Goal: Information Seeking & Learning: Find specific fact

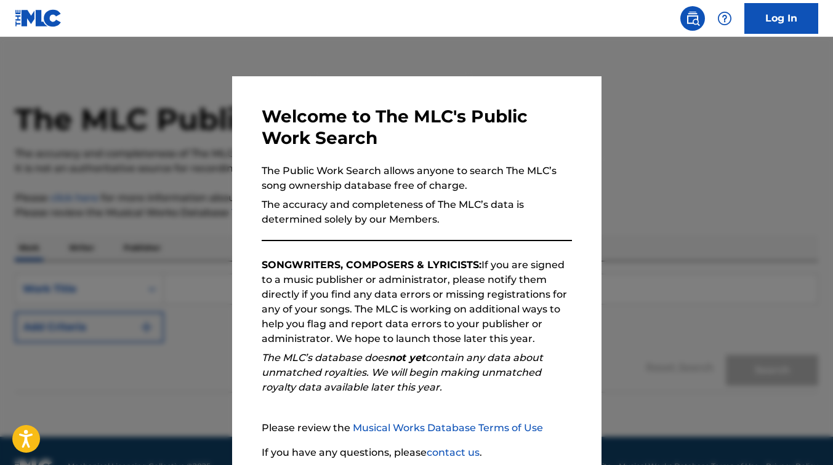
scroll to position [31, 0]
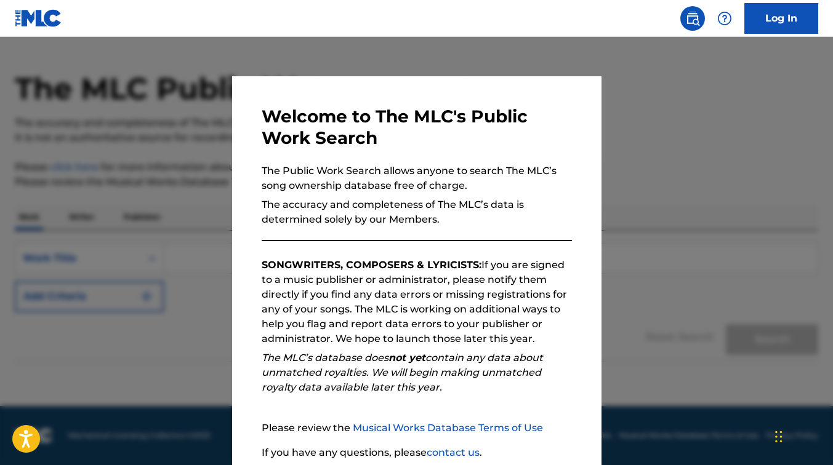
click at [703, 152] on div at bounding box center [416, 269] width 833 height 465
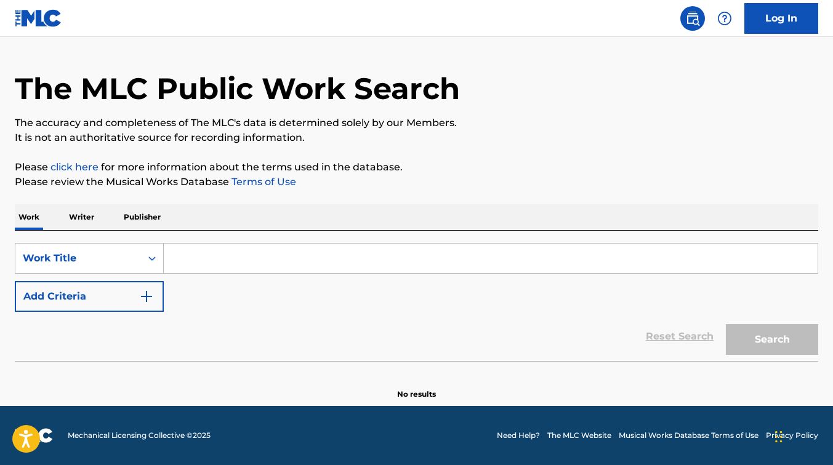
click at [214, 257] on input "Search Form" at bounding box center [491, 259] width 654 height 30
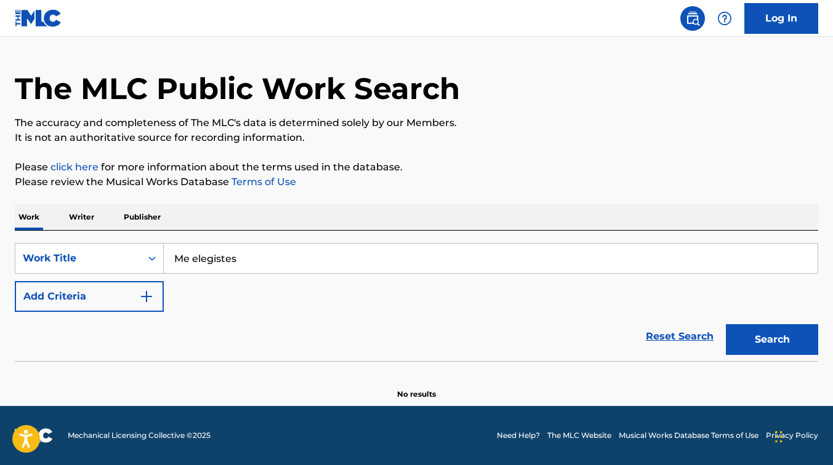
type input "Me elegistes"
click at [726, 324] on button "Search" at bounding box center [772, 339] width 92 height 31
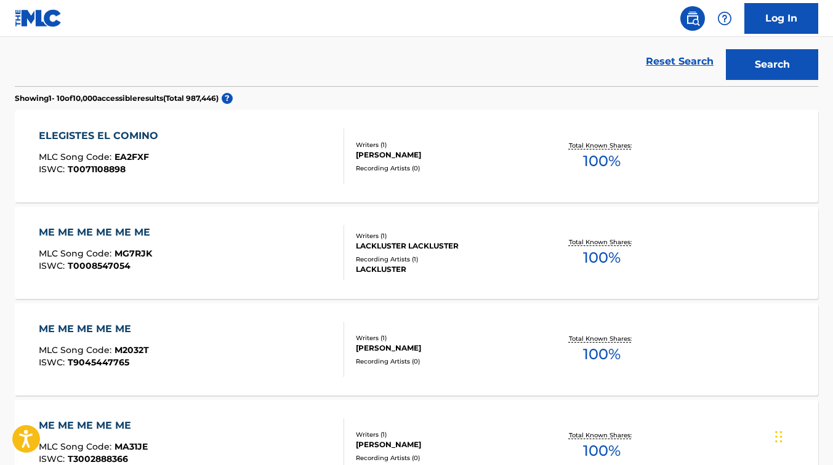
scroll to position [0, 0]
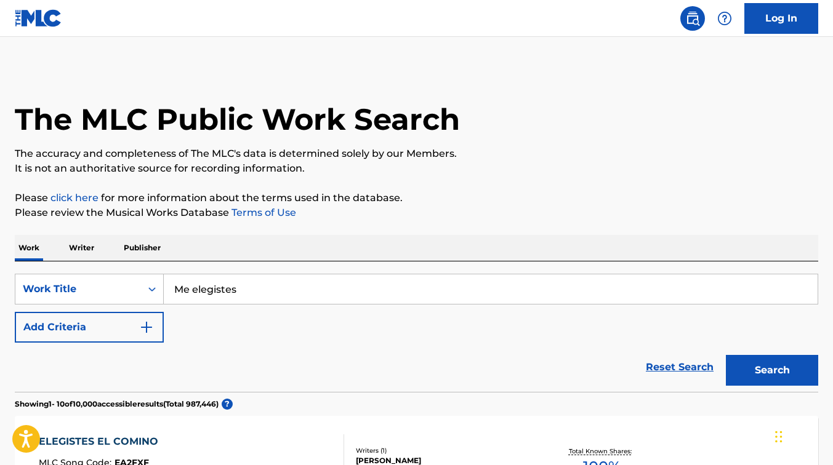
click at [145, 323] on img "Search Form" at bounding box center [146, 327] width 15 height 15
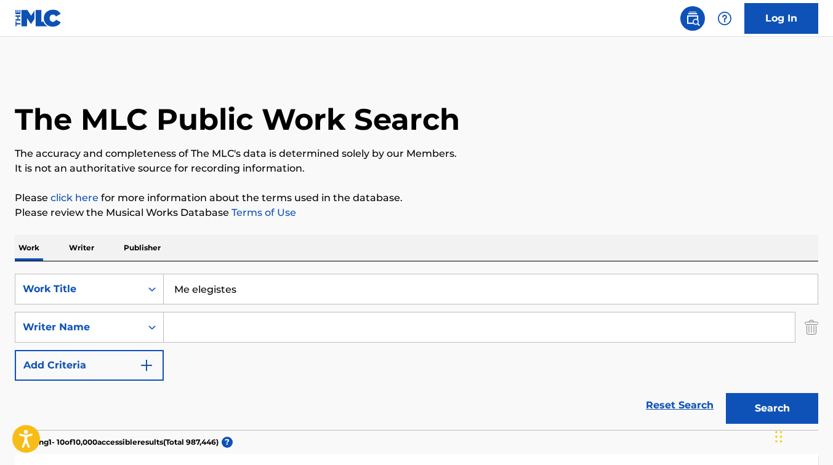
click at [203, 322] on input "Search Form" at bounding box center [479, 328] width 631 height 30
click at [726, 393] on button "Search" at bounding box center [772, 408] width 92 height 31
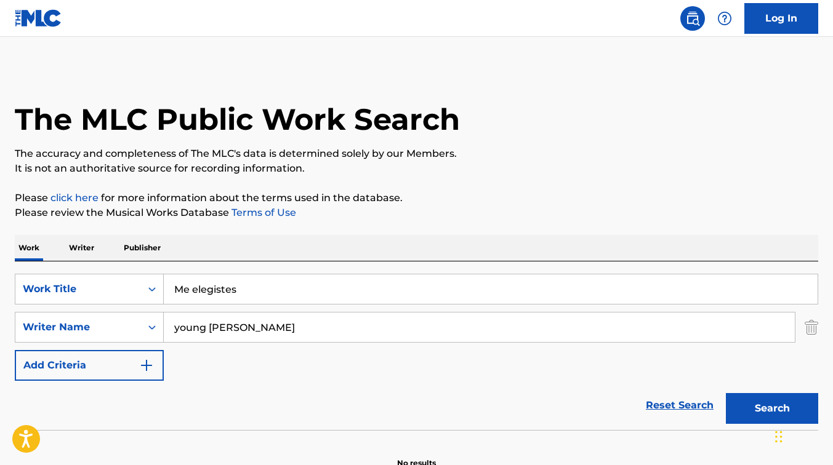
scroll to position [69, 0]
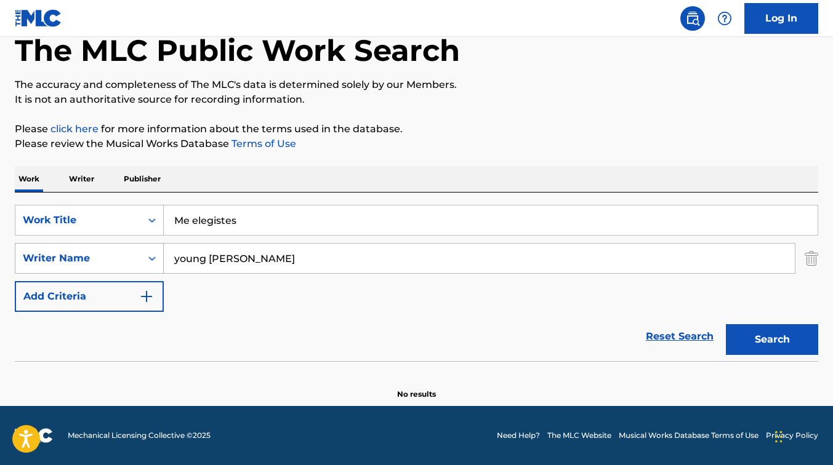
drag, startPoint x: 291, startPoint y: 258, endPoint x: 39, endPoint y: 267, distance: 251.9
click at [39, 267] on div "SearchWithCriteriaeaff6b1a-0eb5-4239-a22e-e089435d7b01 Writer Name young [PERSO…" at bounding box center [416, 258] width 803 height 31
type input "[PERSON_NAME]"
click at [726, 324] on button "Search" at bounding box center [772, 339] width 92 height 31
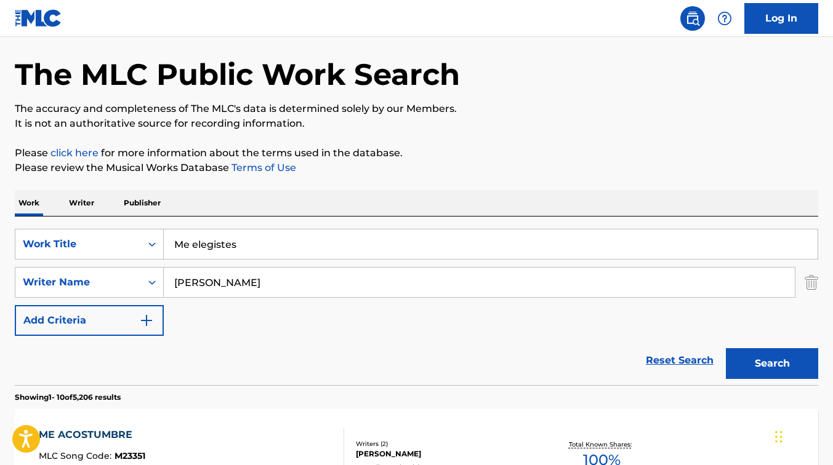
scroll to position [42, 0]
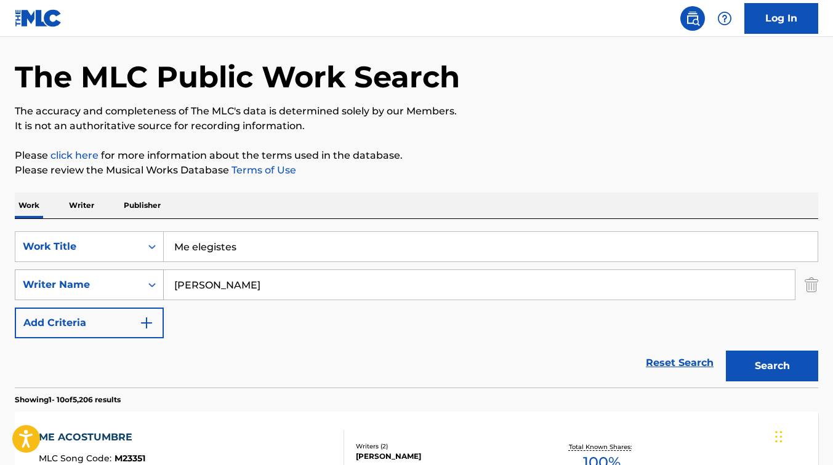
drag, startPoint x: 245, startPoint y: 288, endPoint x: 135, endPoint y: 289, distance: 110.2
click at [135, 289] on div "SearchWithCriteriaeaff6b1a-0eb5-4239-a22e-e089435d7b01 Writer Name [PERSON_NAME]" at bounding box center [416, 285] width 803 height 31
drag, startPoint x: 271, startPoint y: 251, endPoint x: 128, endPoint y: 246, distance: 143.5
click at [128, 246] on div "SearchWithCriteriafe01e473-77c8-4a9b-8d86-a144b3279ef5 Work Title Me elegistes" at bounding box center [416, 246] width 803 height 31
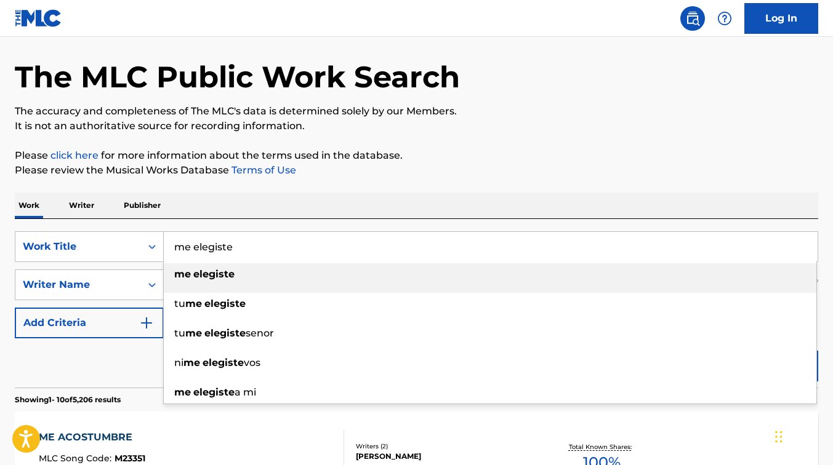
type input "me elegiste"
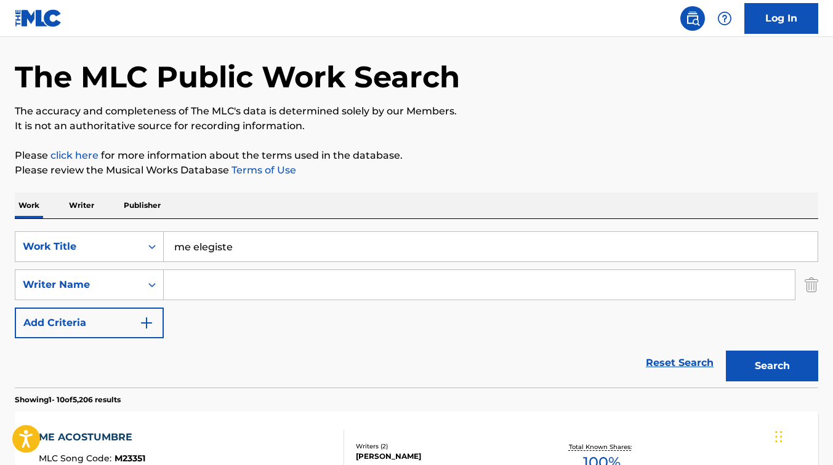
drag, startPoint x: 212, startPoint y: 287, endPoint x: 200, endPoint y: 289, distance: 12.6
click at [212, 287] on input "Search Form" at bounding box center [479, 285] width 631 height 30
type input "[PERSON_NAME]"
click at [777, 363] on button "Search" at bounding box center [772, 366] width 92 height 31
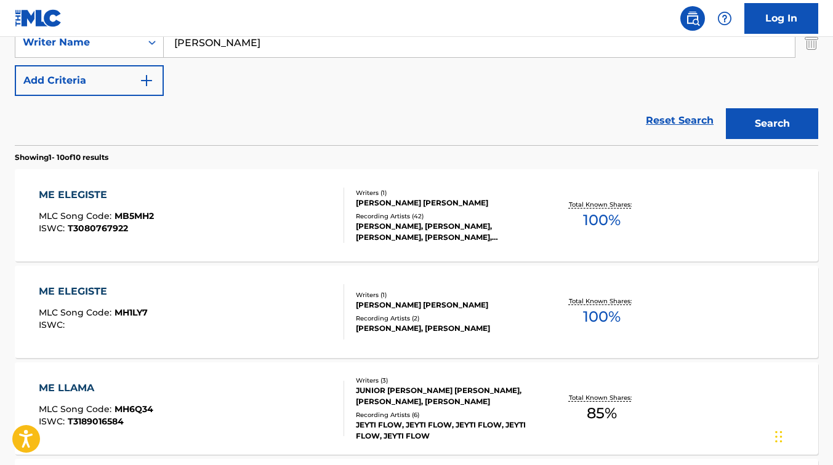
scroll to position [293, 0]
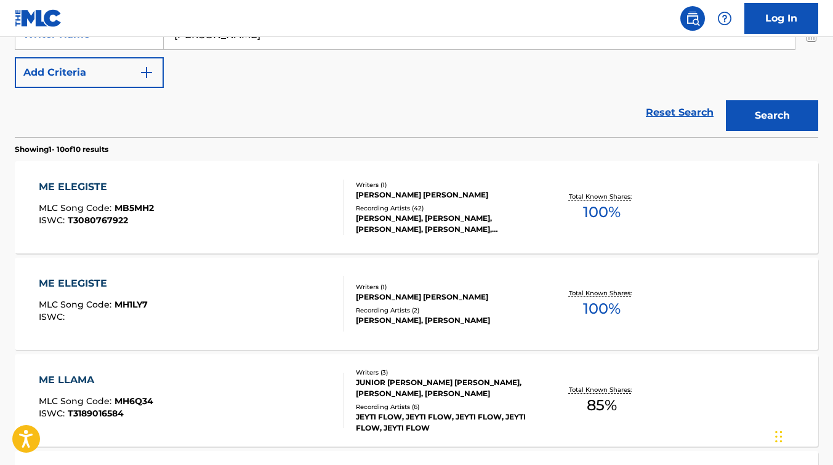
click at [355, 230] on div "Writers ( 1 ) [PERSON_NAME] [PERSON_NAME] Recording Artists ( 42 ) [PERSON_NAME…" at bounding box center [439, 207] width 191 height 55
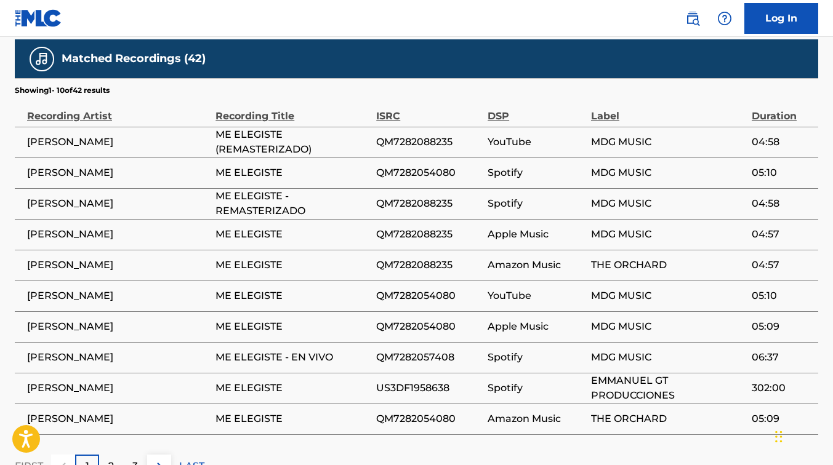
scroll to position [915, 0]
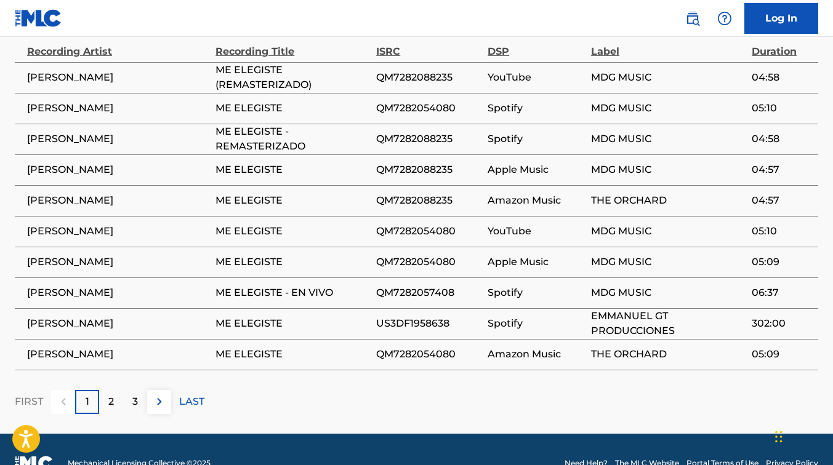
click at [113, 395] on p "2" at bounding box center [111, 402] width 6 height 15
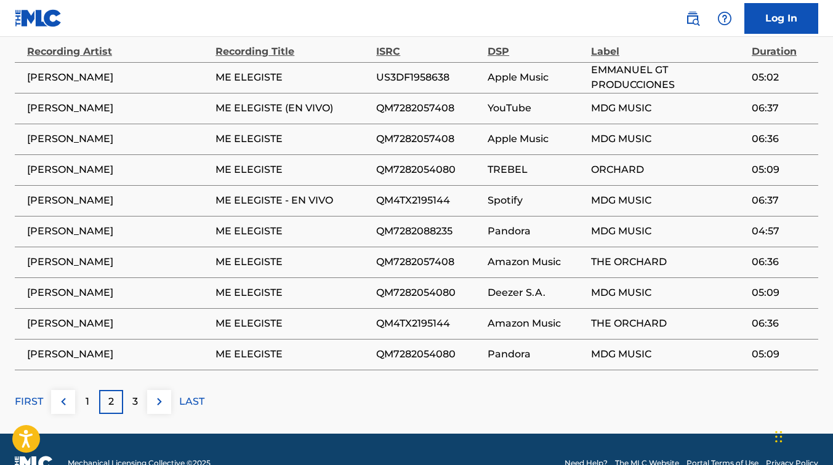
click at [135, 395] on p "3" at bounding box center [135, 402] width 6 height 15
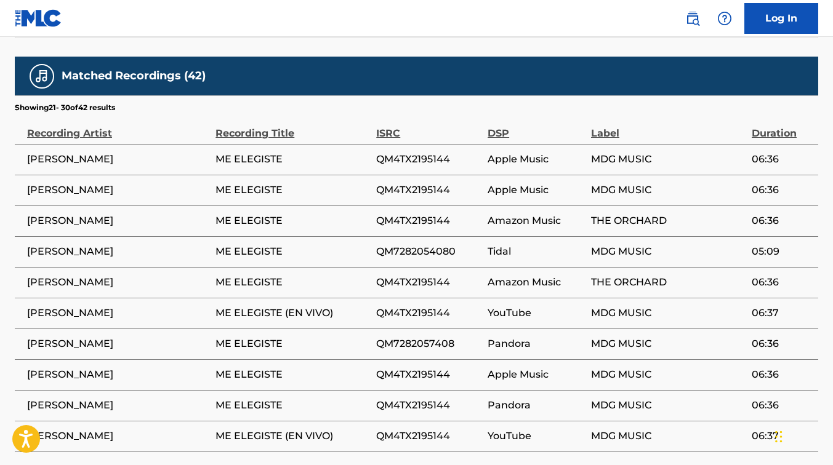
scroll to position [882, 0]
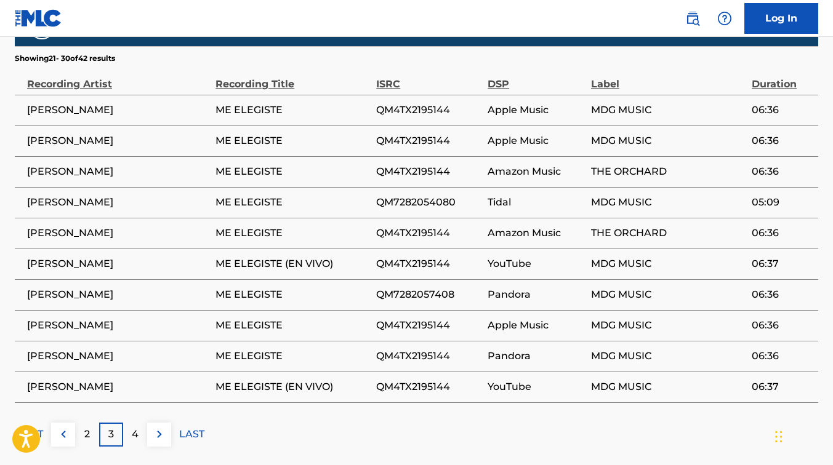
click at [135, 427] on p "4" at bounding box center [135, 434] width 7 height 15
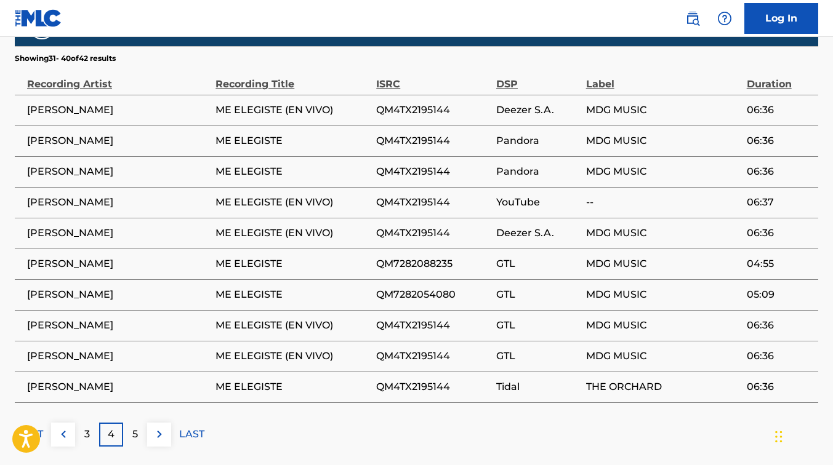
click at [162, 427] on img at bounding box center [159, 434] width 15 height 15
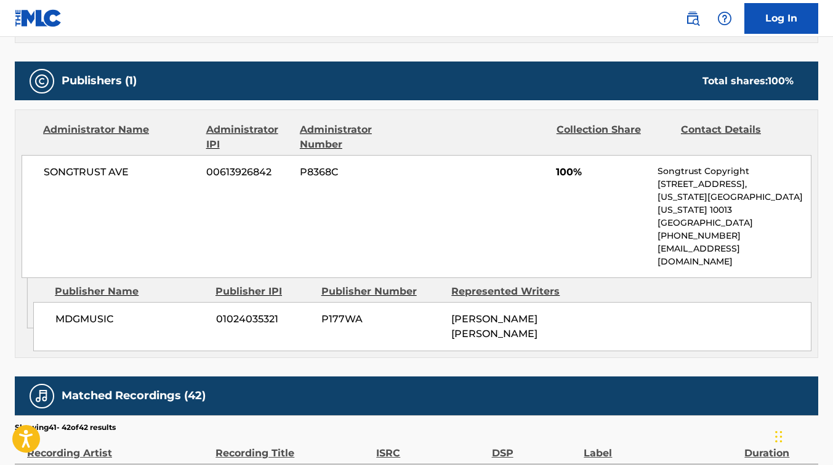
scroll to position [246, 0]
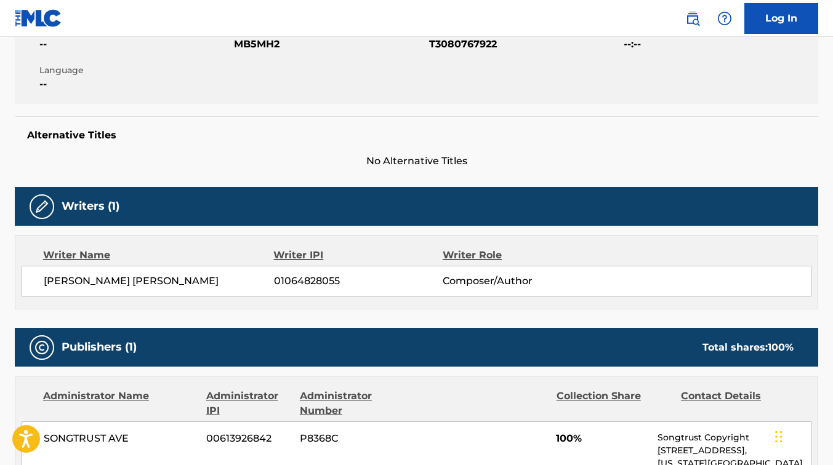
scroll to position [363, 0]
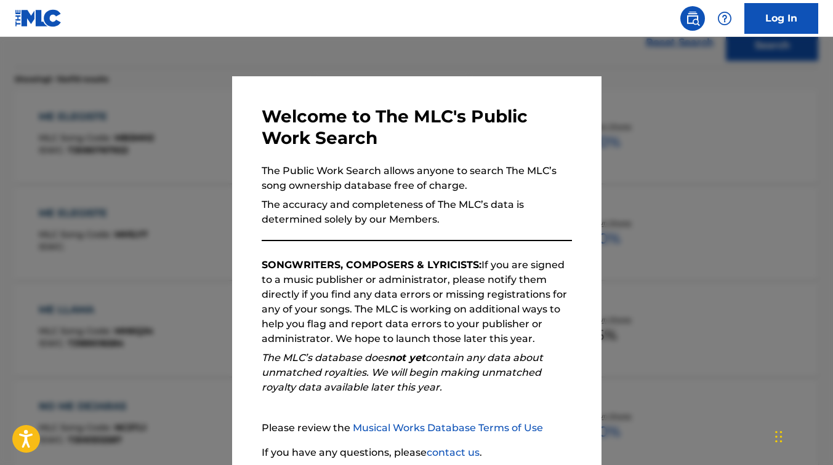
click at [712, 110] on div at bounding box center [416, 269] width 833 height 465
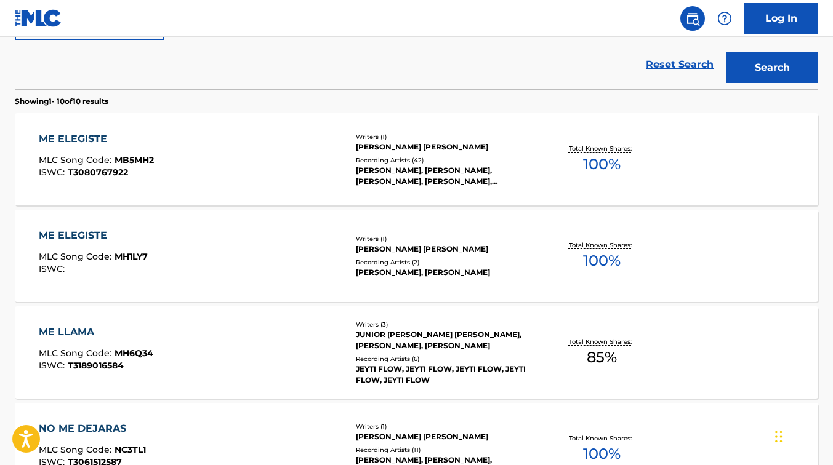
scroll to position [352, 0]
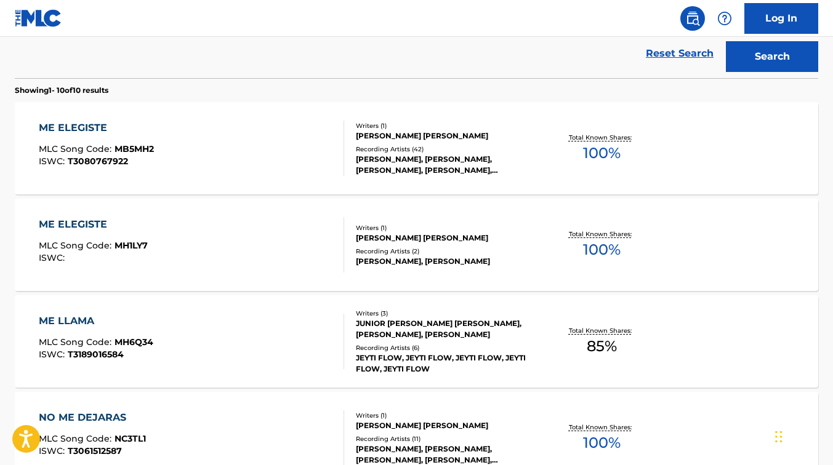
click at [386, 247] on div "Recording Artists ( 2 )" at bounding box center [445, 251] width 179 height 9
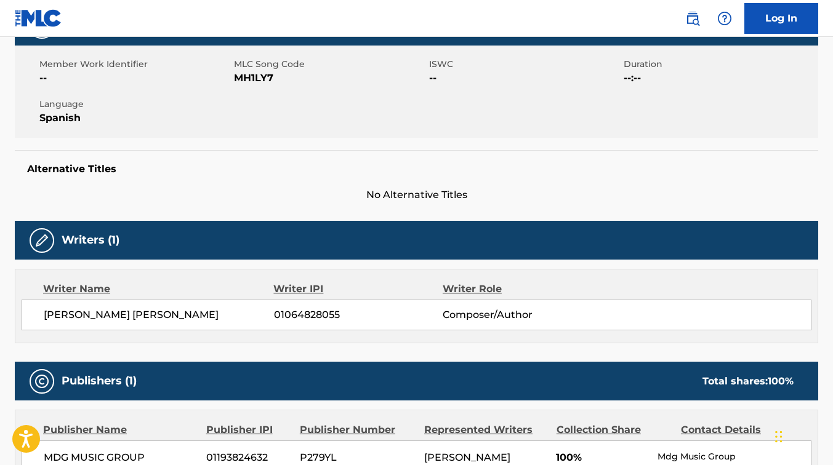
scroll to position [118, 0]
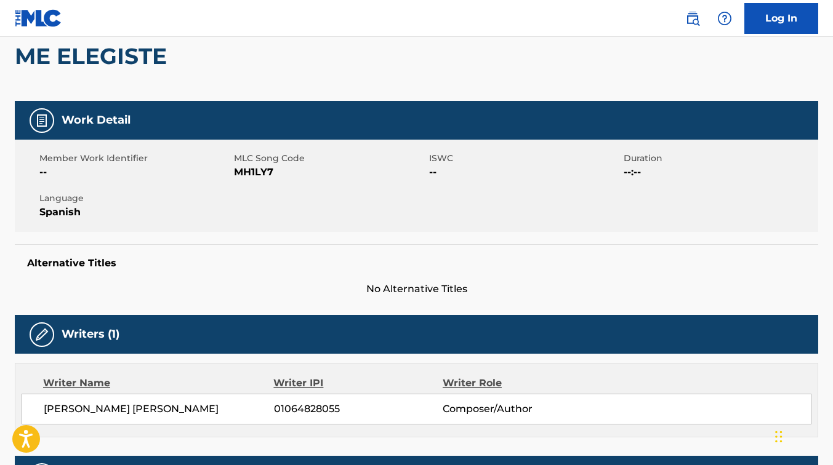
scroll to position [422, 0]
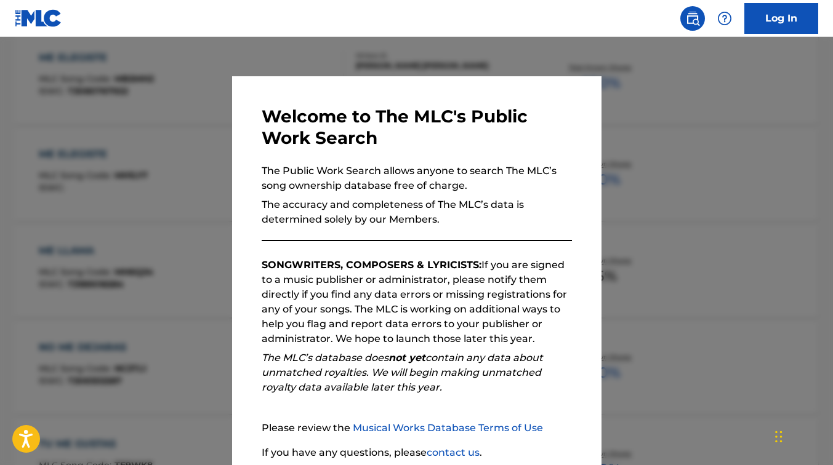
click at [768, 182] on div at bounding box center [416, 269] width 833 height 465
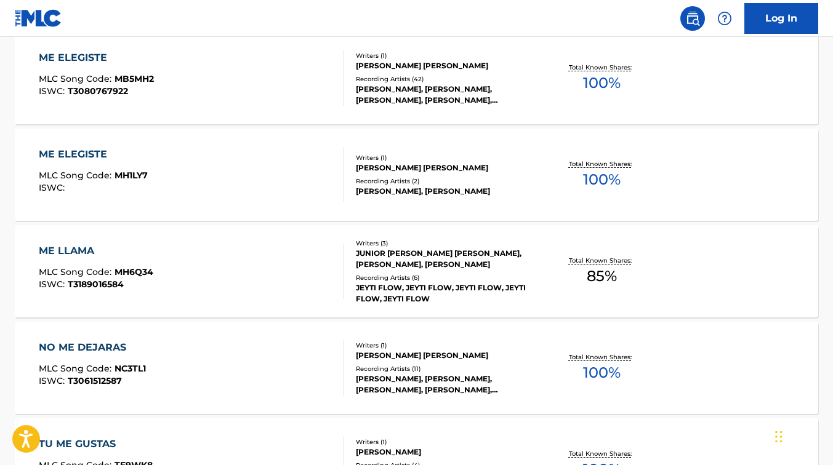
click at [506, 67] on div "[PERSON_NAME] [PERSON_NAME]" at bounding box center [445, 65] width 179 height 11
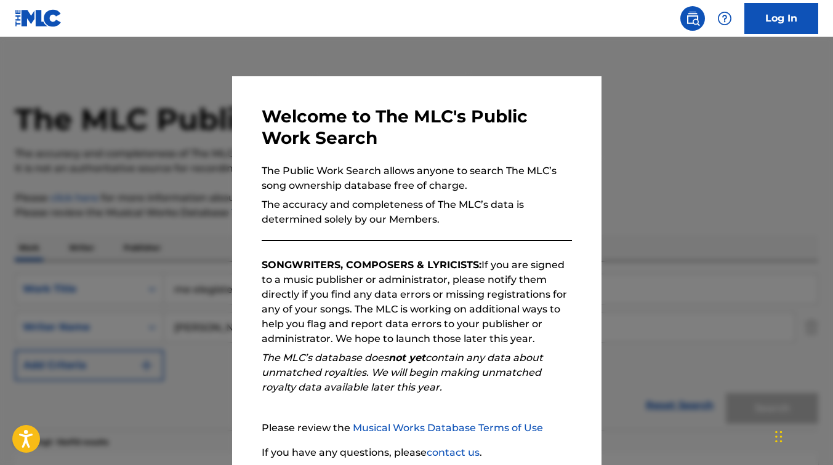
scroll to position [492, 0]
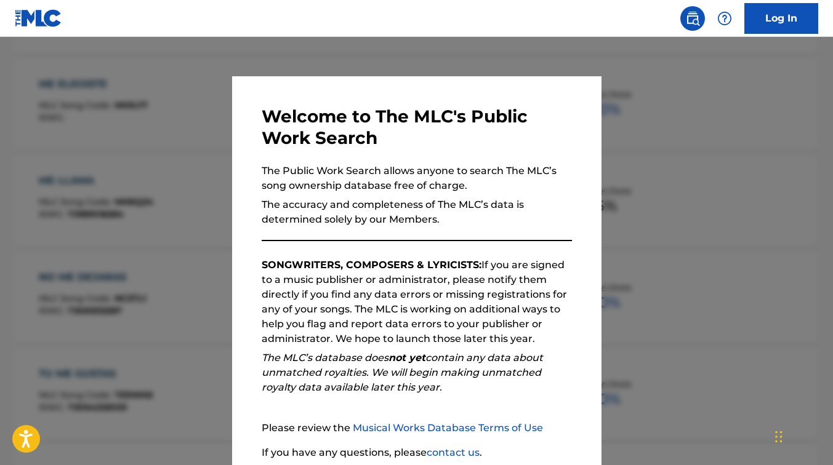
click at [653, 147] on div at bounding box center [416, 269] width 833 height 465
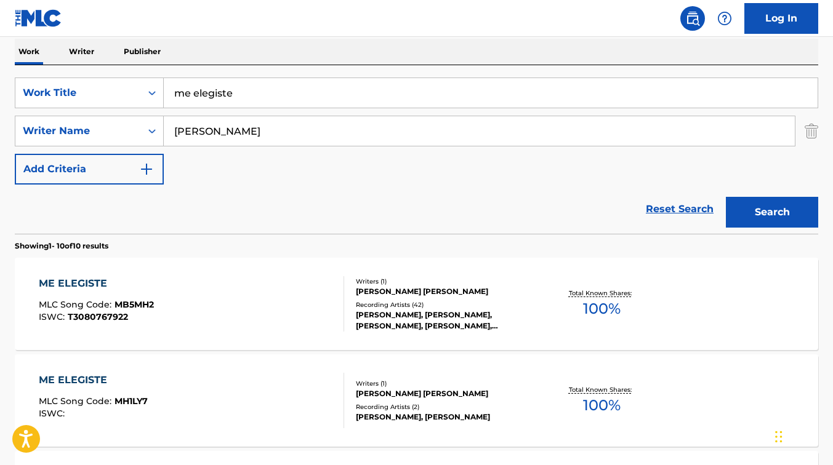
scroll to position [30, 0]
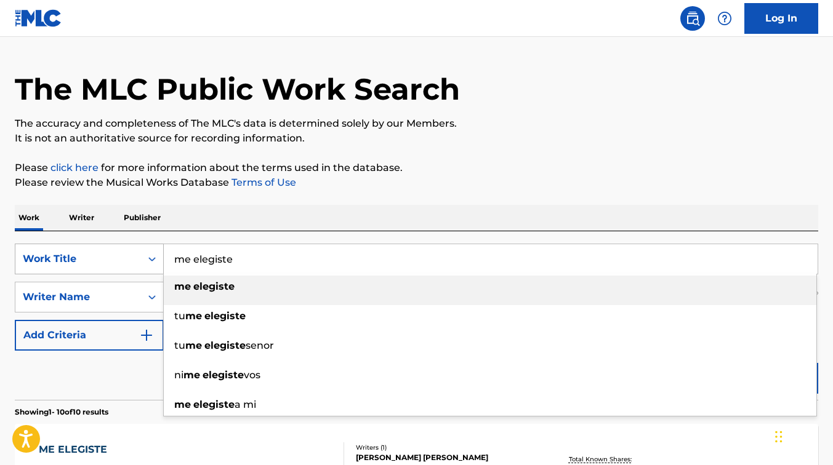
drag, startPoint x: 252, startPoint y: 264, endPoint x: 128, endPoint y: 259, distance: 124.5
click at [128, 259] on div "SearchWithCriteriafe01e473-77c8-4a9b-8d86-a144b3279ef5 Work Title me elegiste m…" at bounding box center [416, 259] width 803 height 31
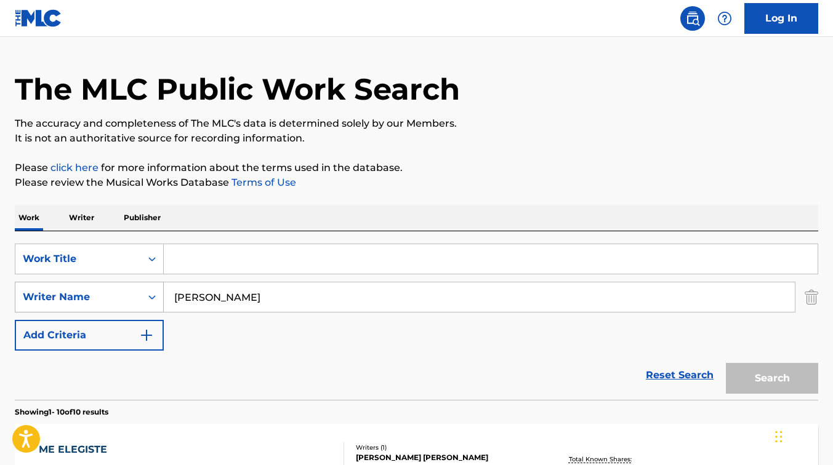
drag, startPoint x: 267, startPoint y: 303, endPoint x: 60, endPoint y: 301, distance: 206.8
click at [60, 301] on div "SearchWithCriteriaeaff6b1a-0eb5-4239-a22e-e089435d7b01 Writer Name [PERSON_NAME]" at bounding box center [416, 297] width 803 height 31
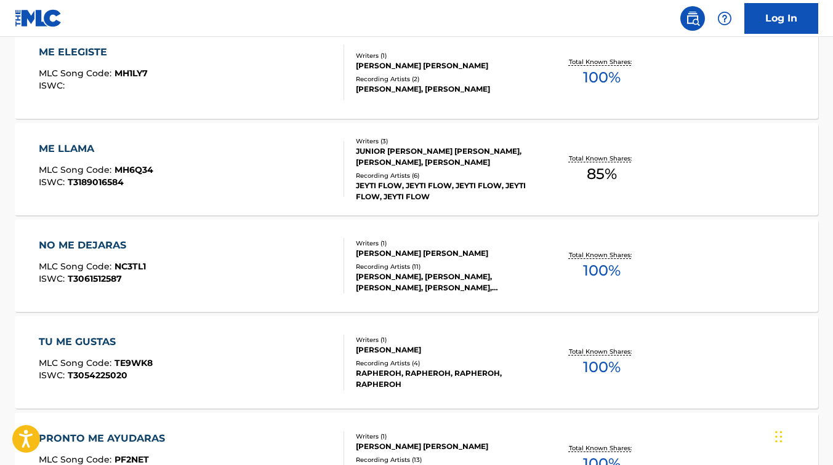
scroll to position [562, 0]
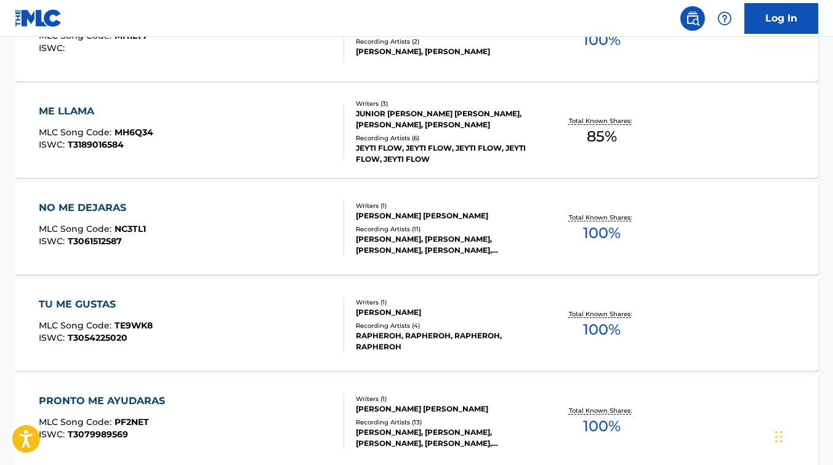
click at [544, 243] on div "Total Known Shares: 100 %" at bounding box center [602, 229] width 134 height 38
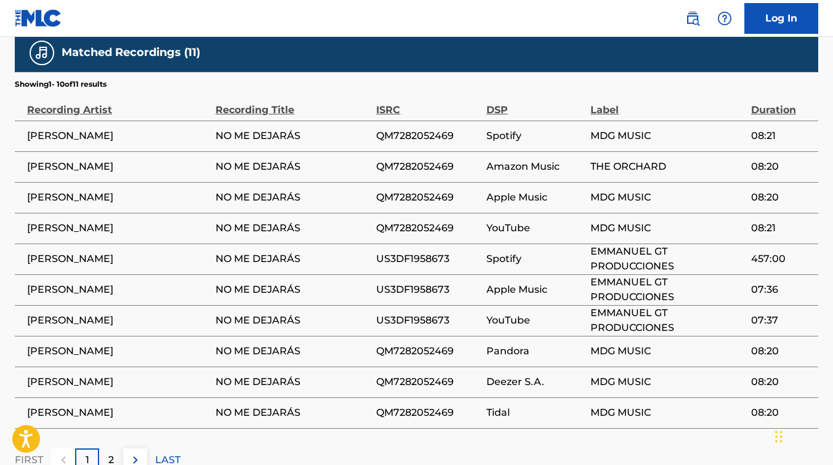
scroll to position [864, 0]
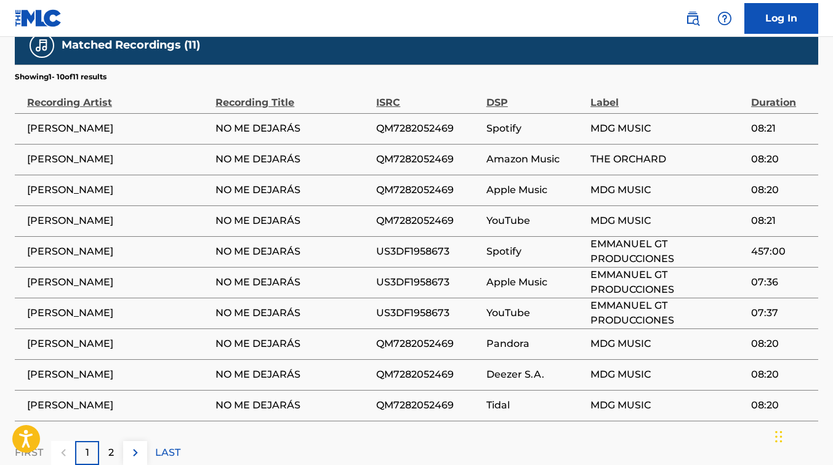
click at [110, 446] on p "2" at bounding box center [111, 453] width 6 height 15
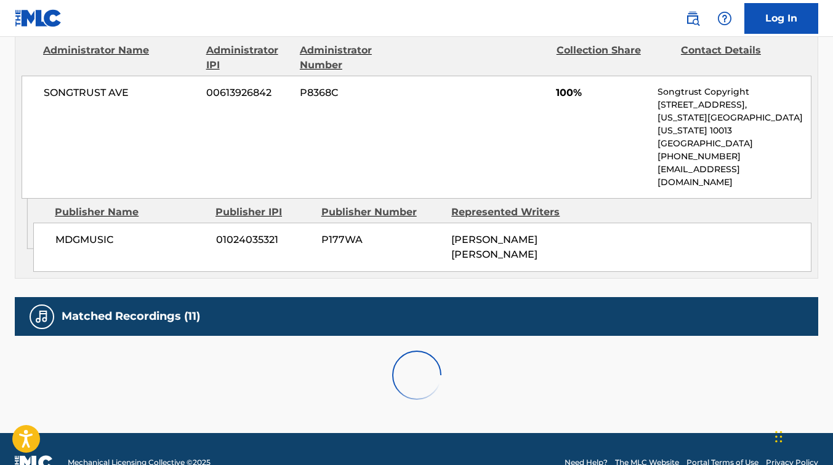
scroll to position [638, 0]
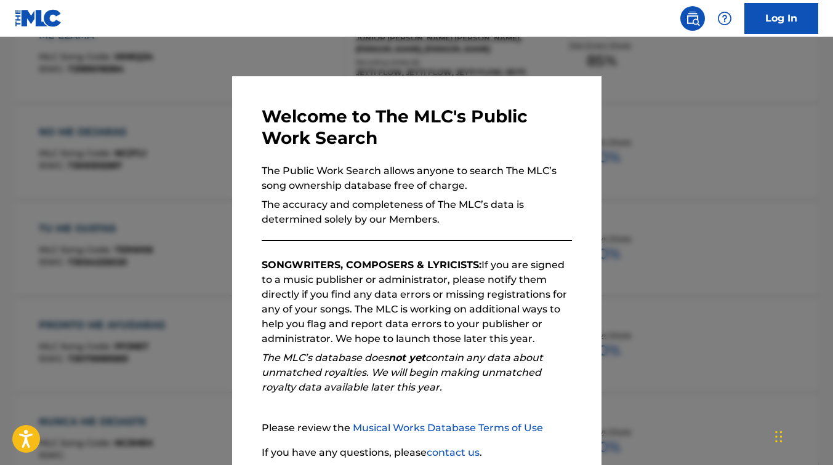
scroll to position [632, 0]
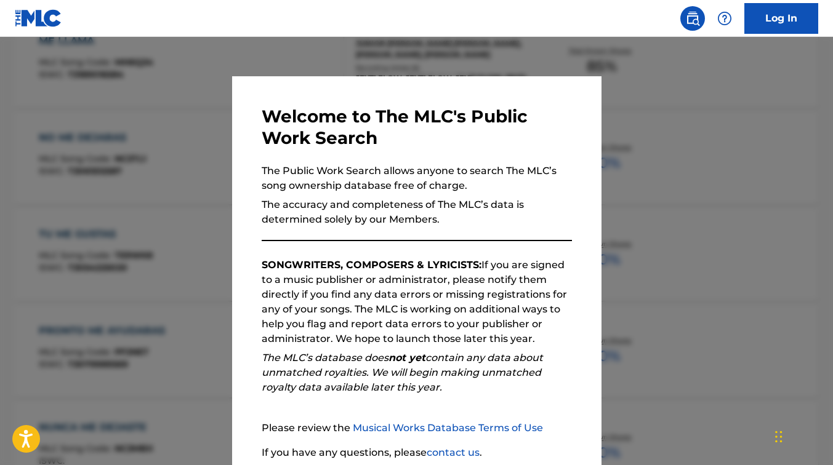
click at [783, 106] on div at bounding box center [416, 269] width 833 height 465
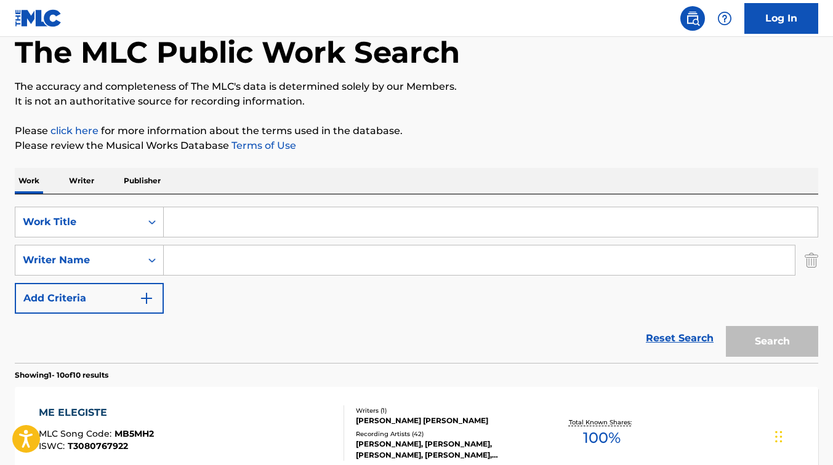
scroll to position [63, 0]
